Goal: Transaction & Acquisition: Subscribe to service/newsletter

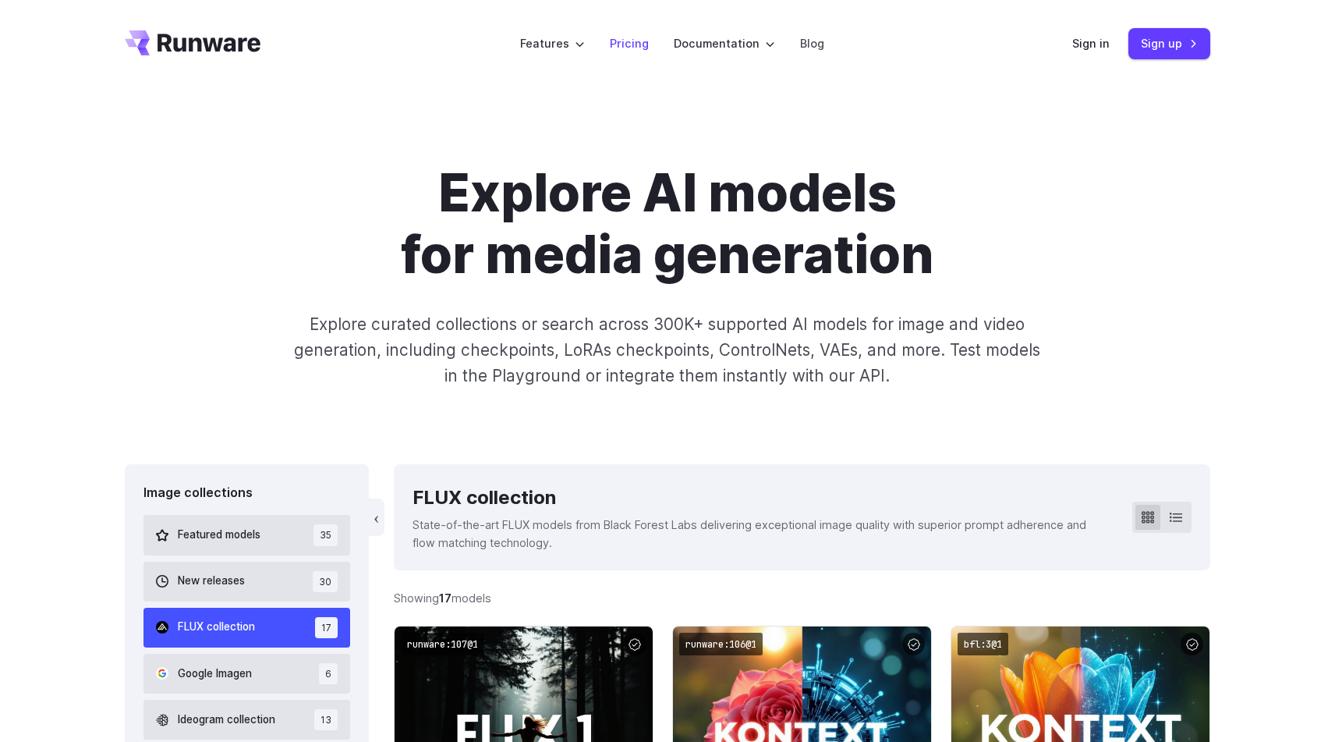
click at [638, 42] on link "Pricing" at bounding box center [629, 43] width 39 height 18
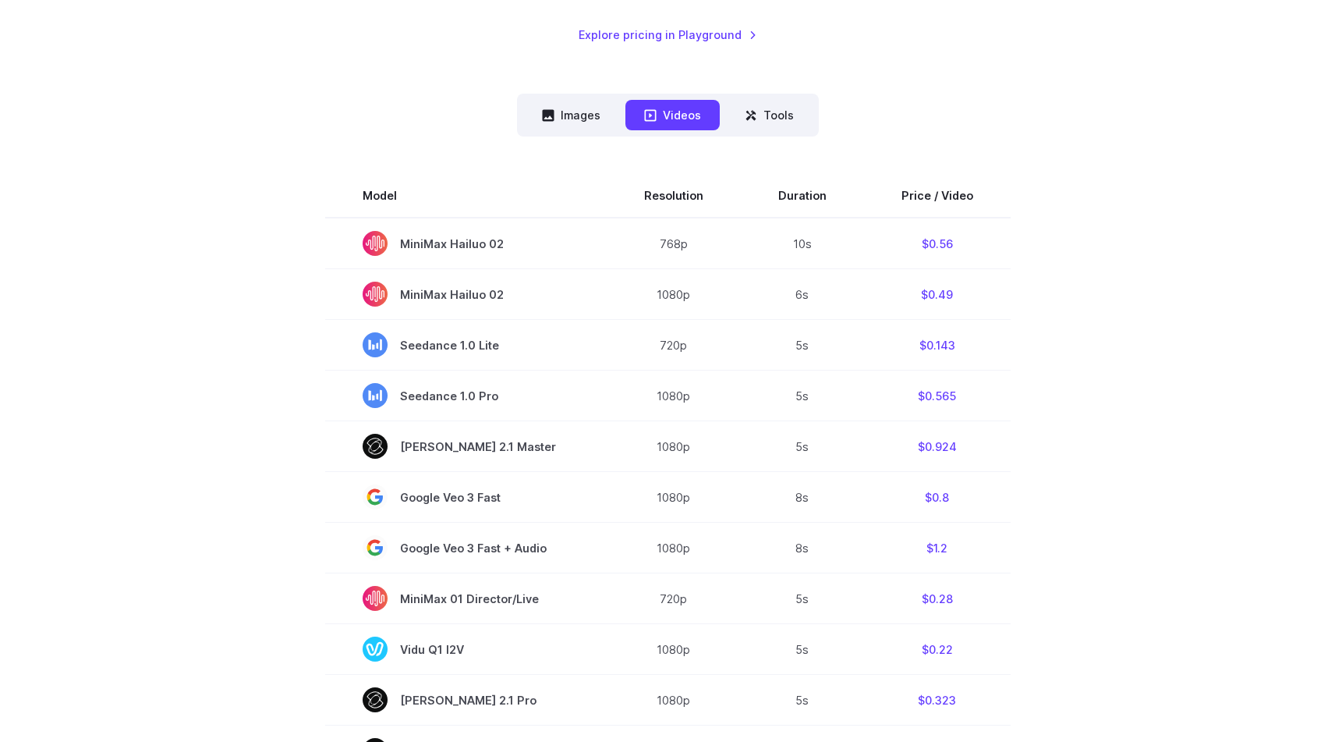
scroll to position [352, 0]
click at [575, 118] on button "Images" at bounding box center [571, 113] width 96 height 30
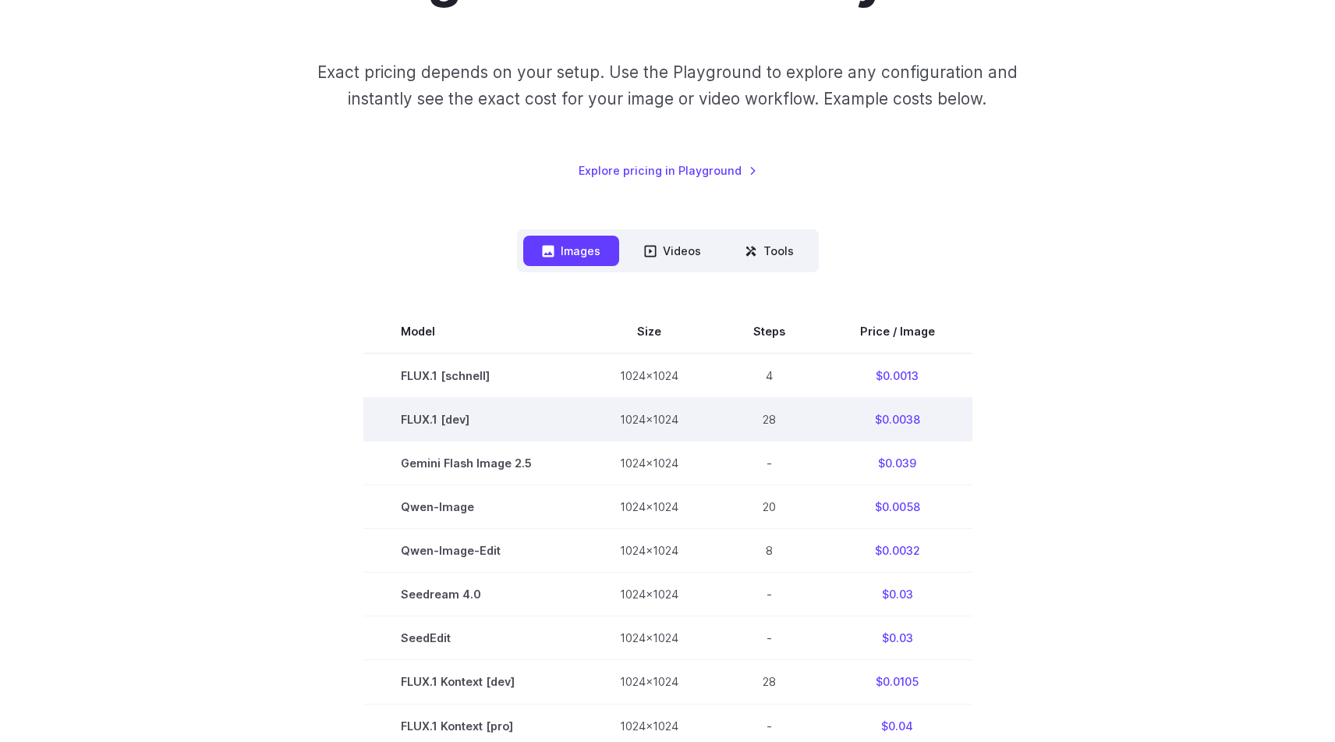
scroll to position [0, 0]
